Goal: Obtain resource: Download file/media

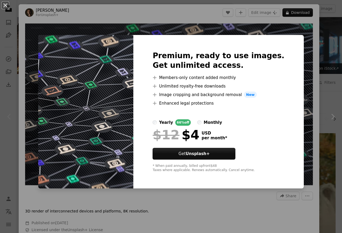
click at [311, 32] on div "An X shape Premium, ready to use images. Get unlimited access. A plus sign Memb…" at bounding box center [171, 116] width 342 height 233
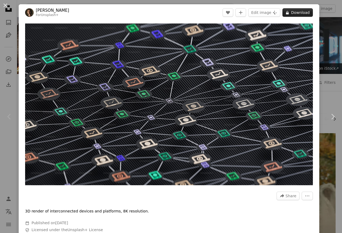
click at [295, 13] on button "A lock Download" at bounding box center [297, 12] width 30 height 9
